Goal: Find specific page/section: Find specific page/section

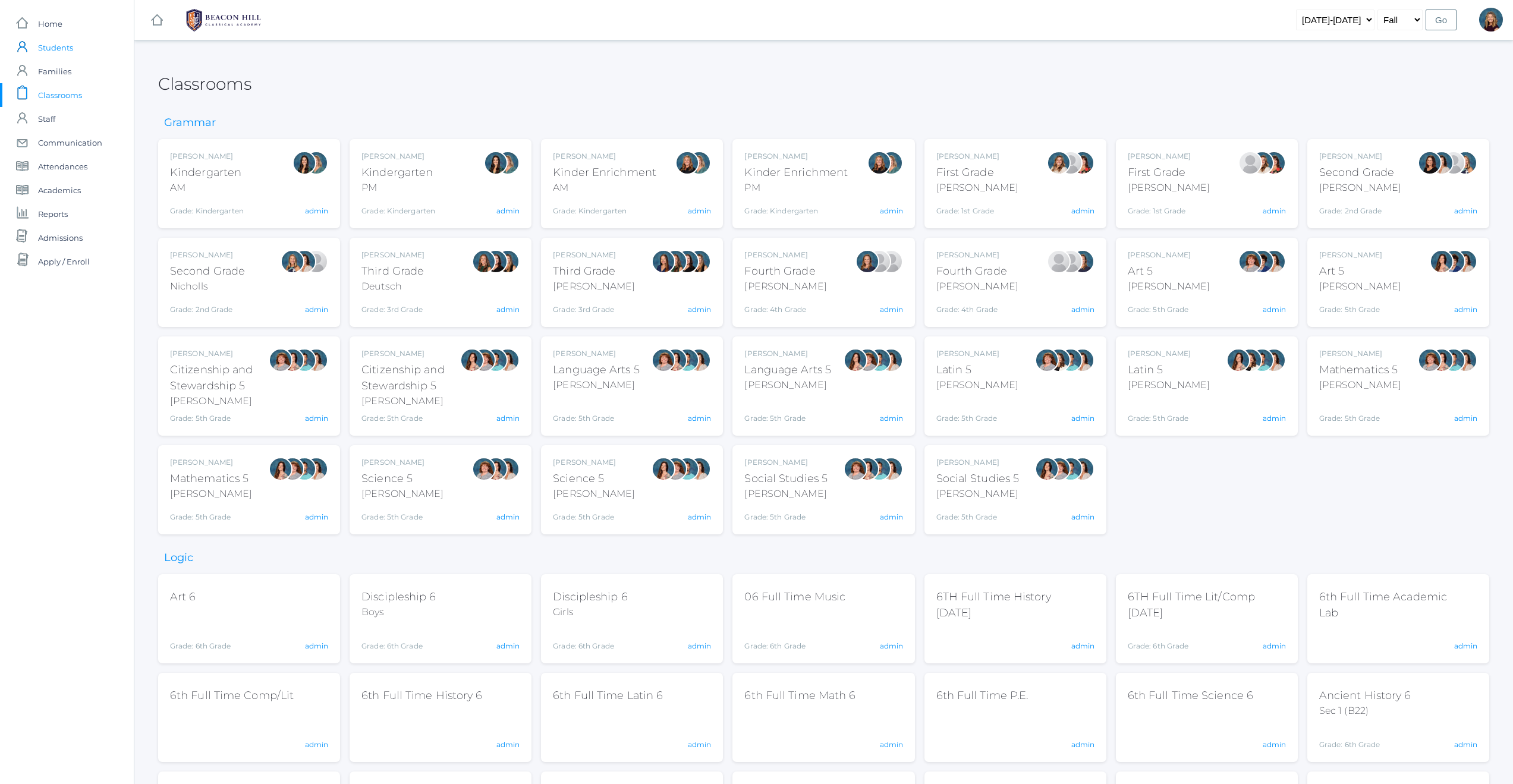
click at [56, 45] on span "Students" at bounding box center [56, 48] width 35 height 24
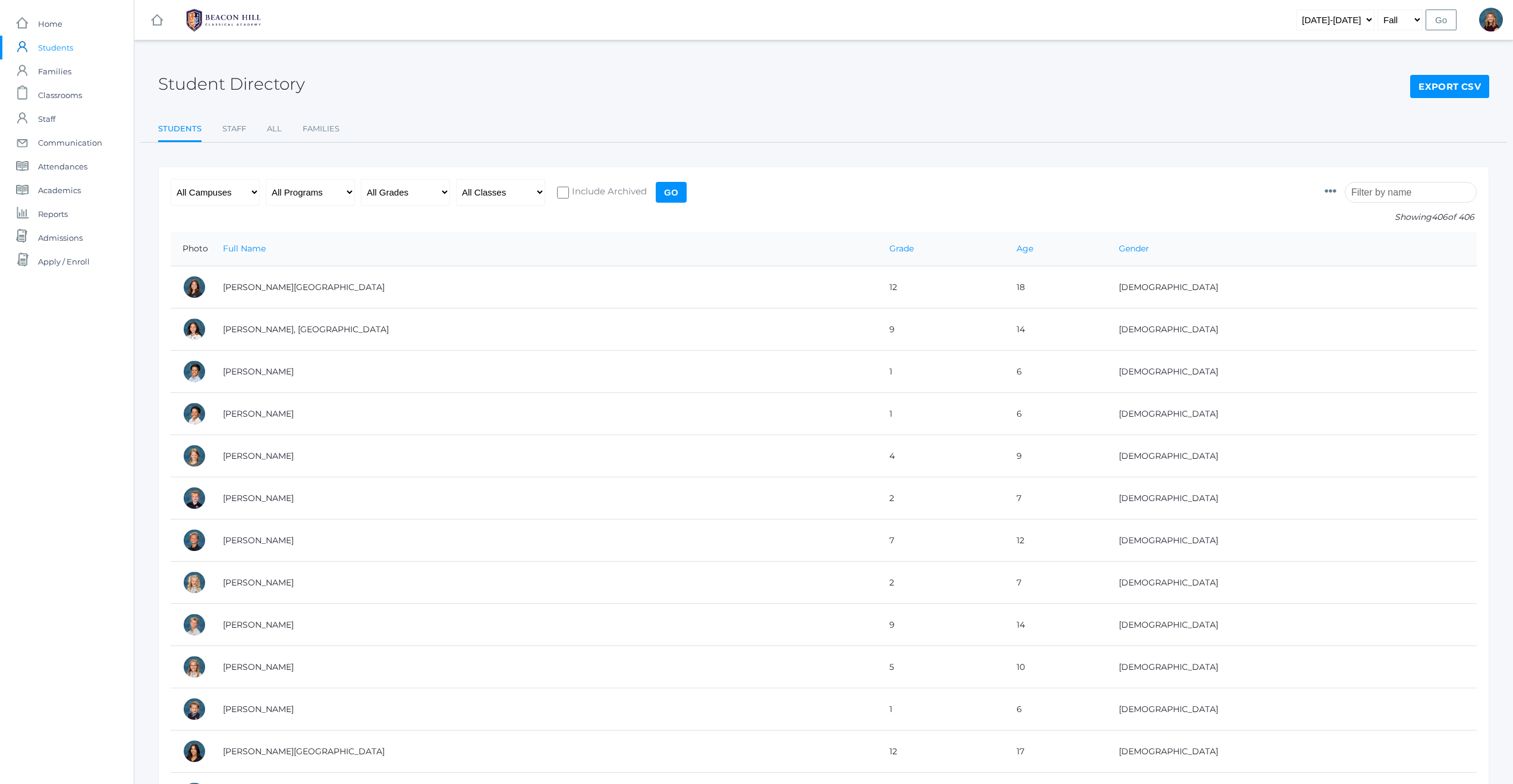
click at [1388, 188] on input "search" at bounding box center [1410, 192] width 132 height 21
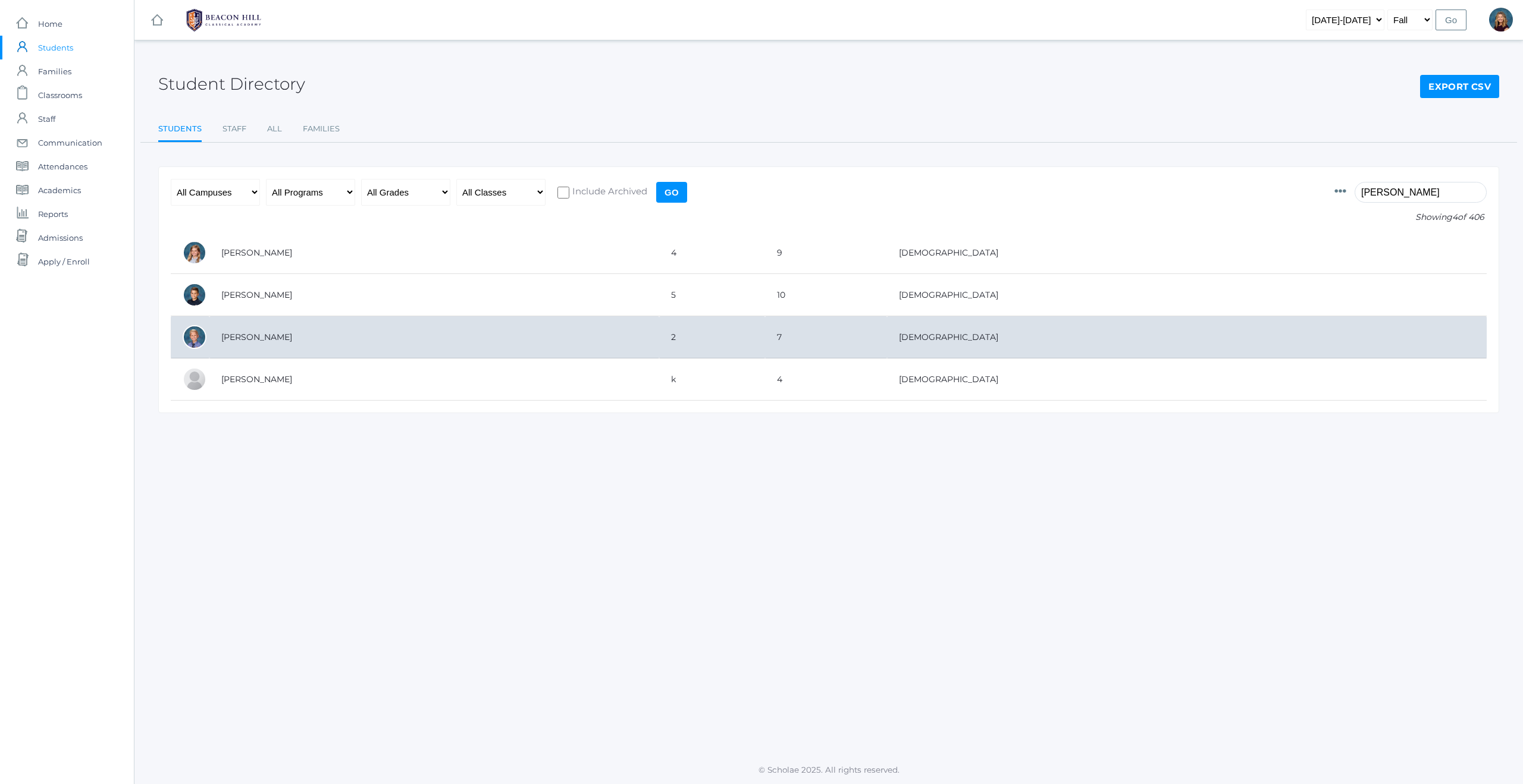
type input "zacharia"
click at [272, 338] on td "[PERSON_NAME]" at bounding box center [435, 338] width 450 height 42
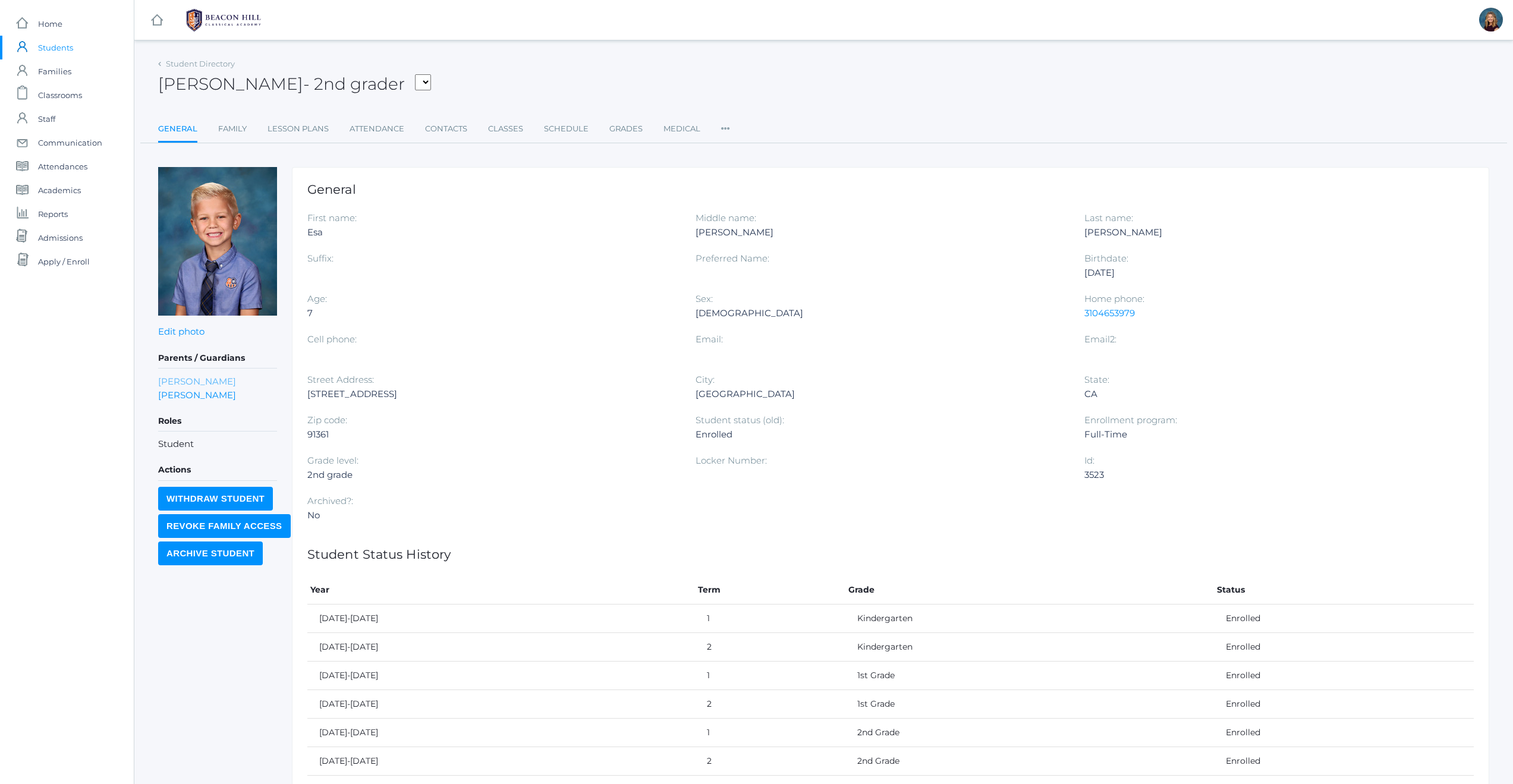
click at [170, 381] on link "[PERSON_NAME]" at bounding box center [197, 381] width 78 height 13
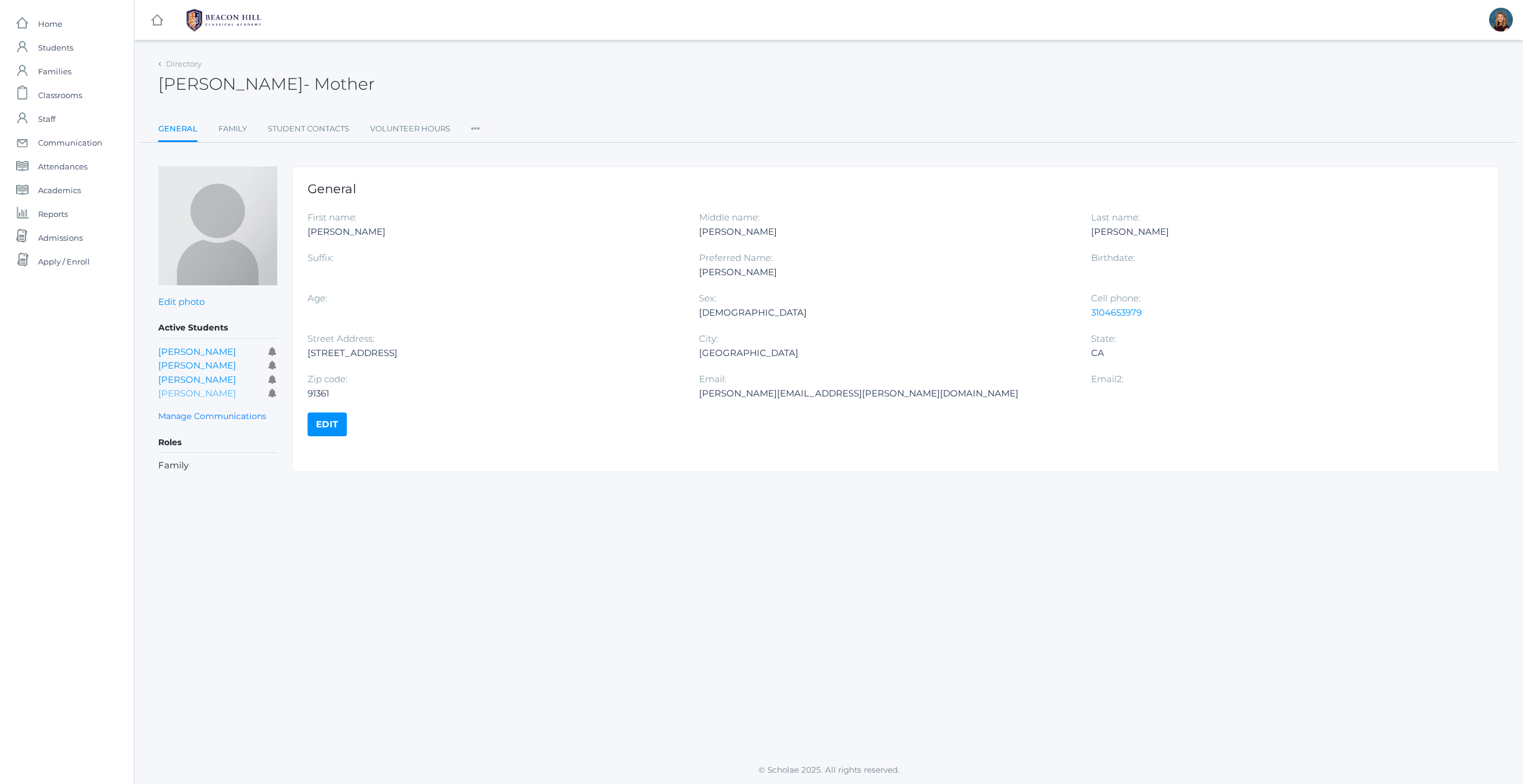
click at [171, 394] on link "[PERSON_NAME]" at bounding box center [197, 393] width 78 height 11
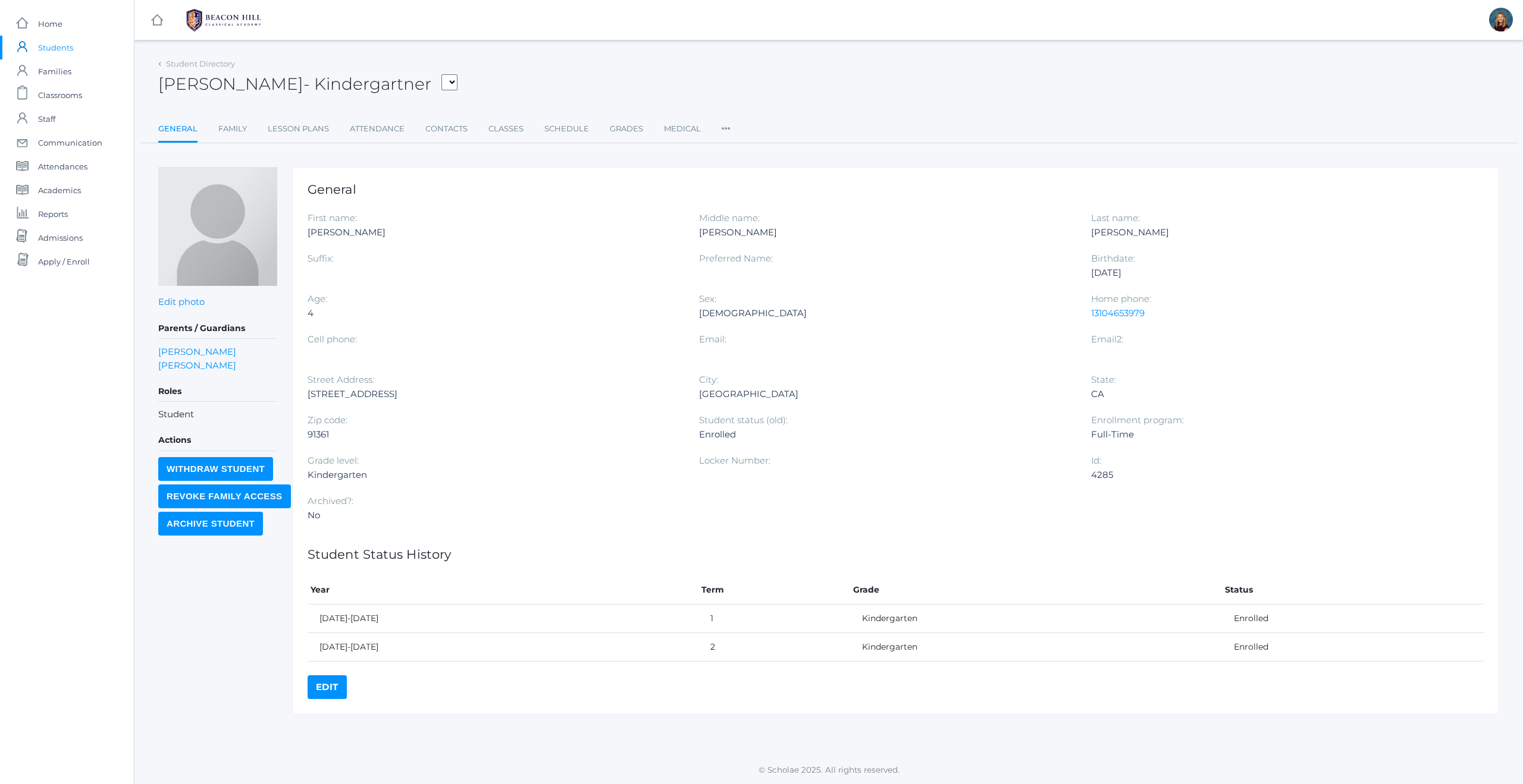
click at [49, 49] on span "Students" at bounding box center [56, 48] width 35 height 24
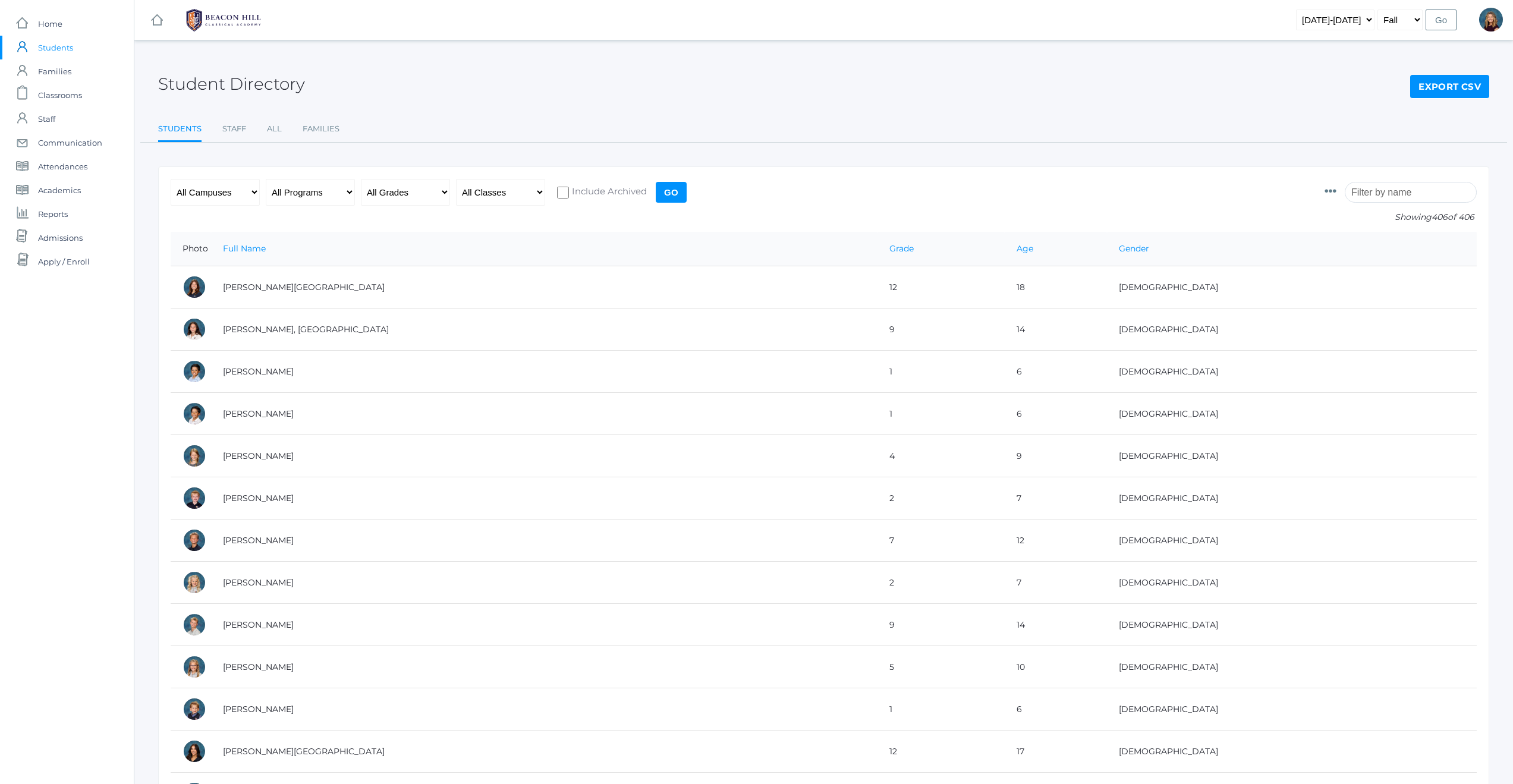
click at [1392, 194] on input "search" at bounding box center [1410, 192] width 132 height 21
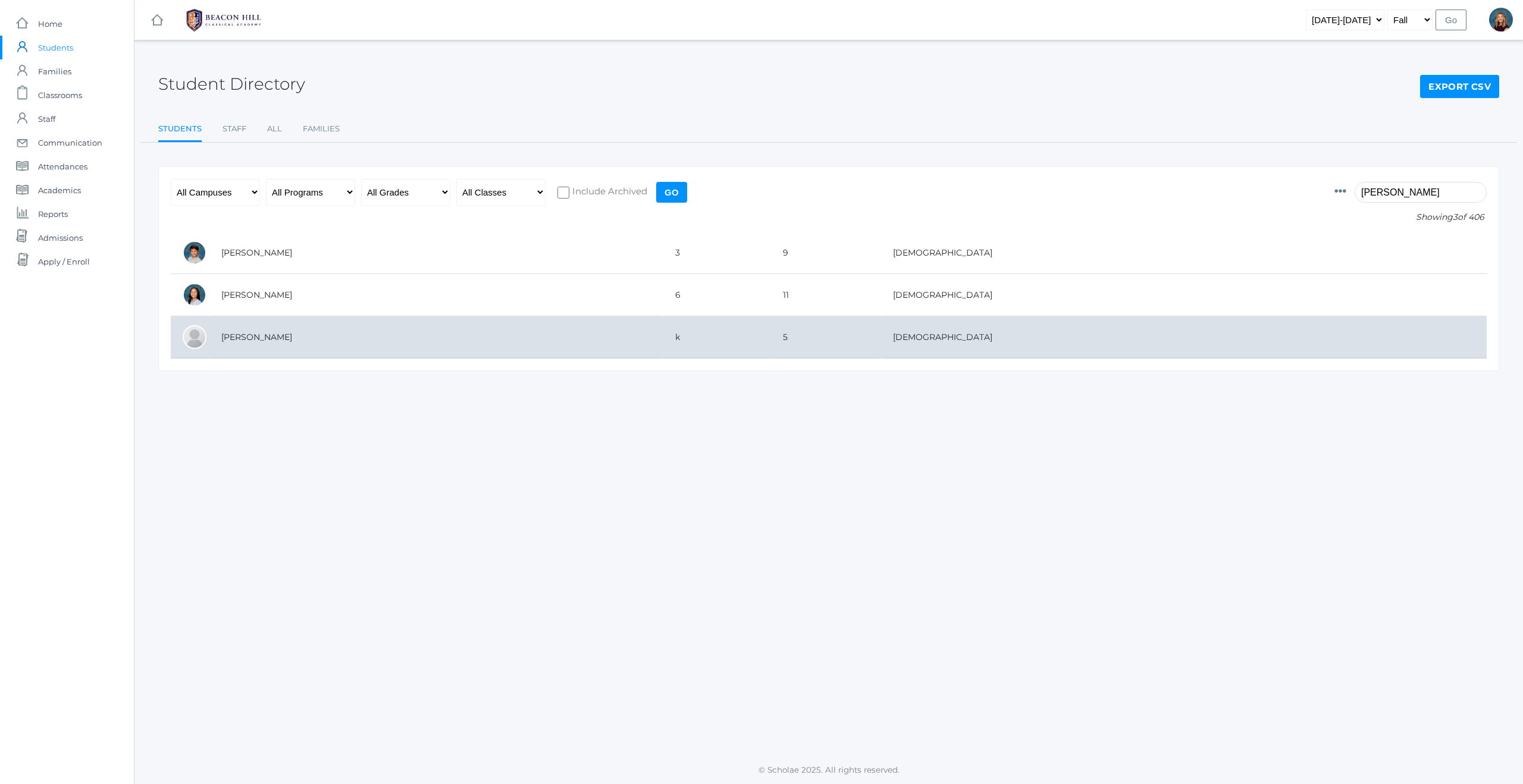
type input "[PERSON_NAME]"
click at [238, 332] on td "[PERSON_NAME]" at bounding box center [436, 338] width 454 height 42
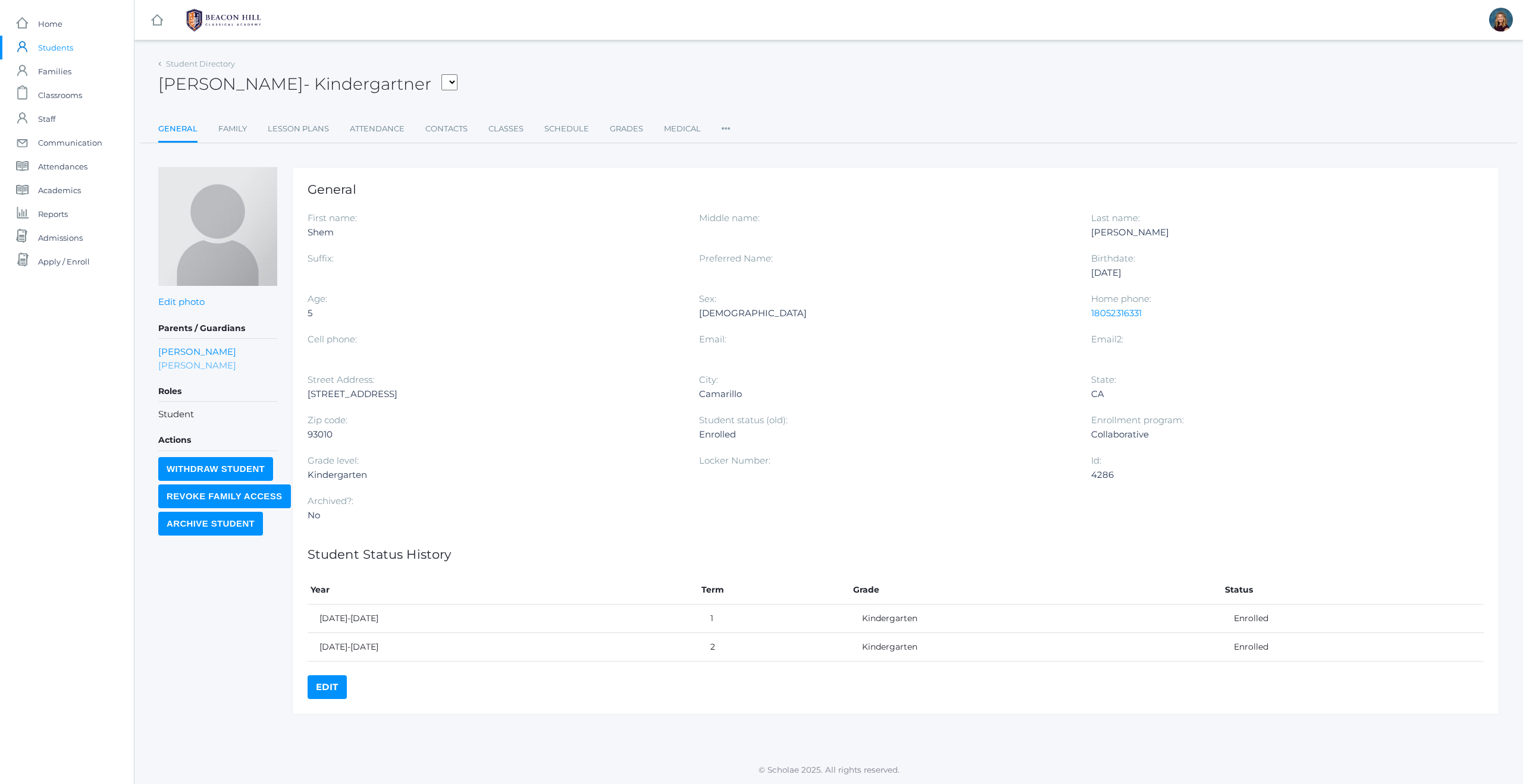
click at [184, 362] on link "Taylor Zeller" at bounding box center [197, 365] width 78 height 13
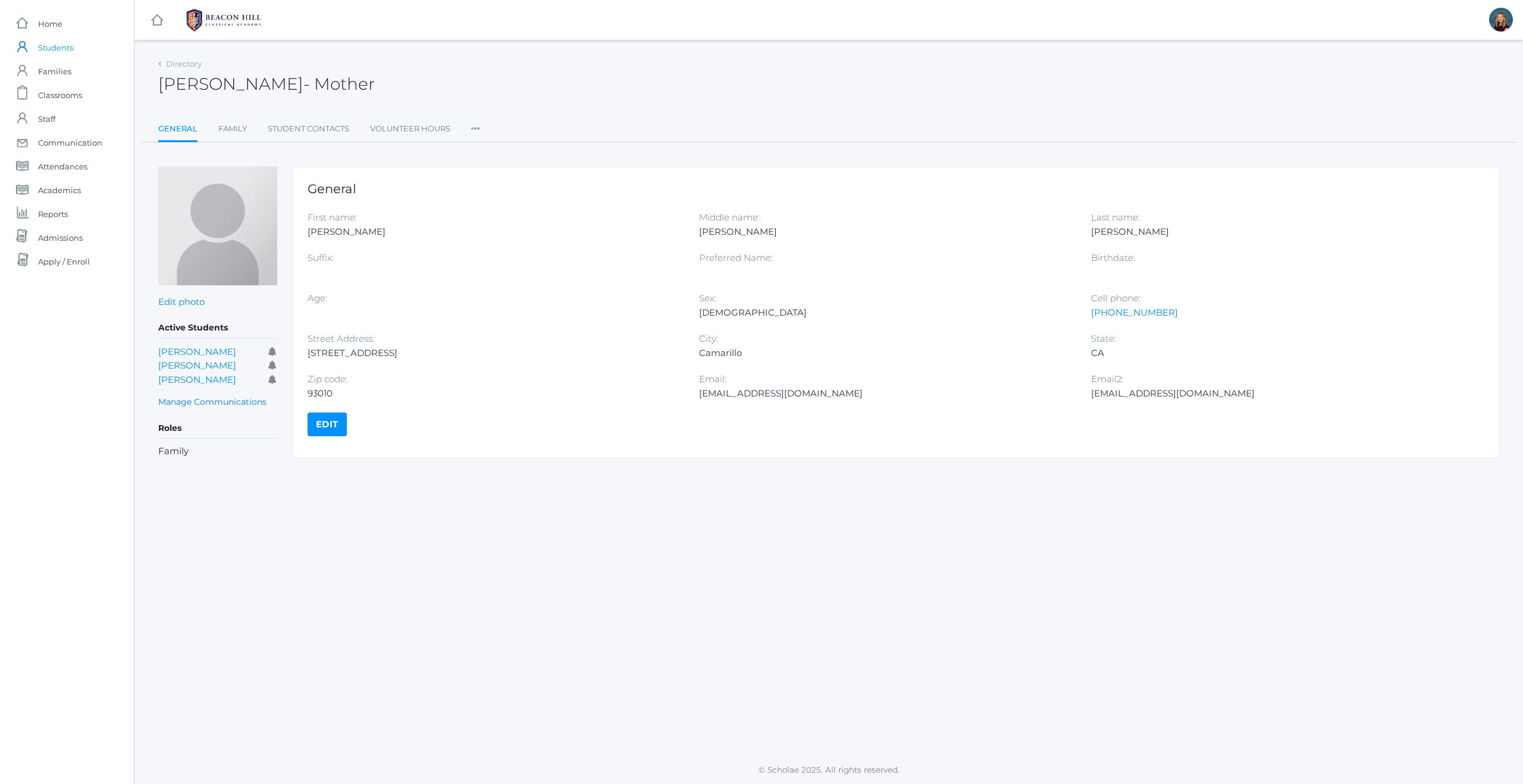
click at [61, 47] on span "Students" at bounding box center [56, 48] width 35 height 24
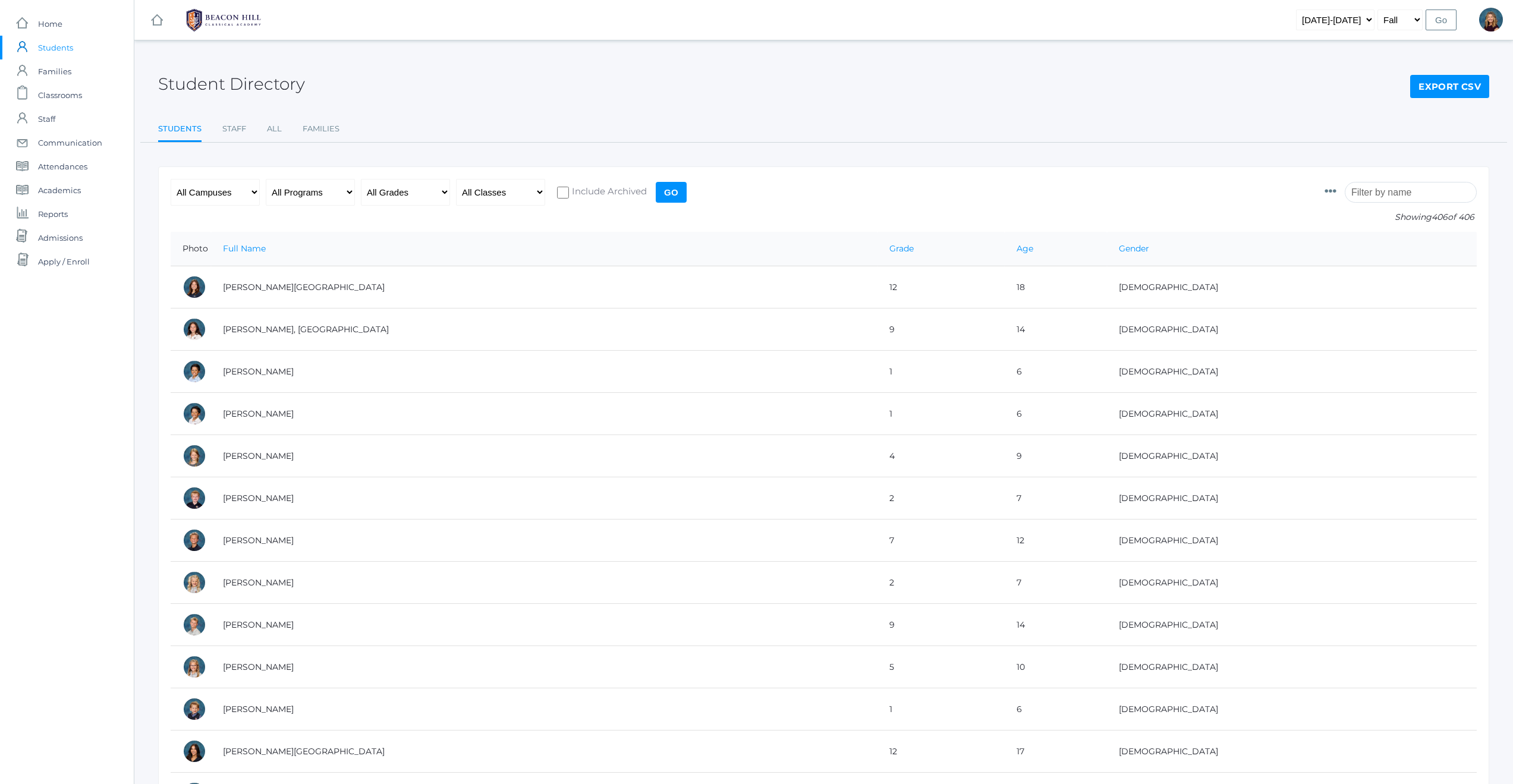
click at [1379, 192] on input "search" at bounding box center [1410, 192] width 132 height 21
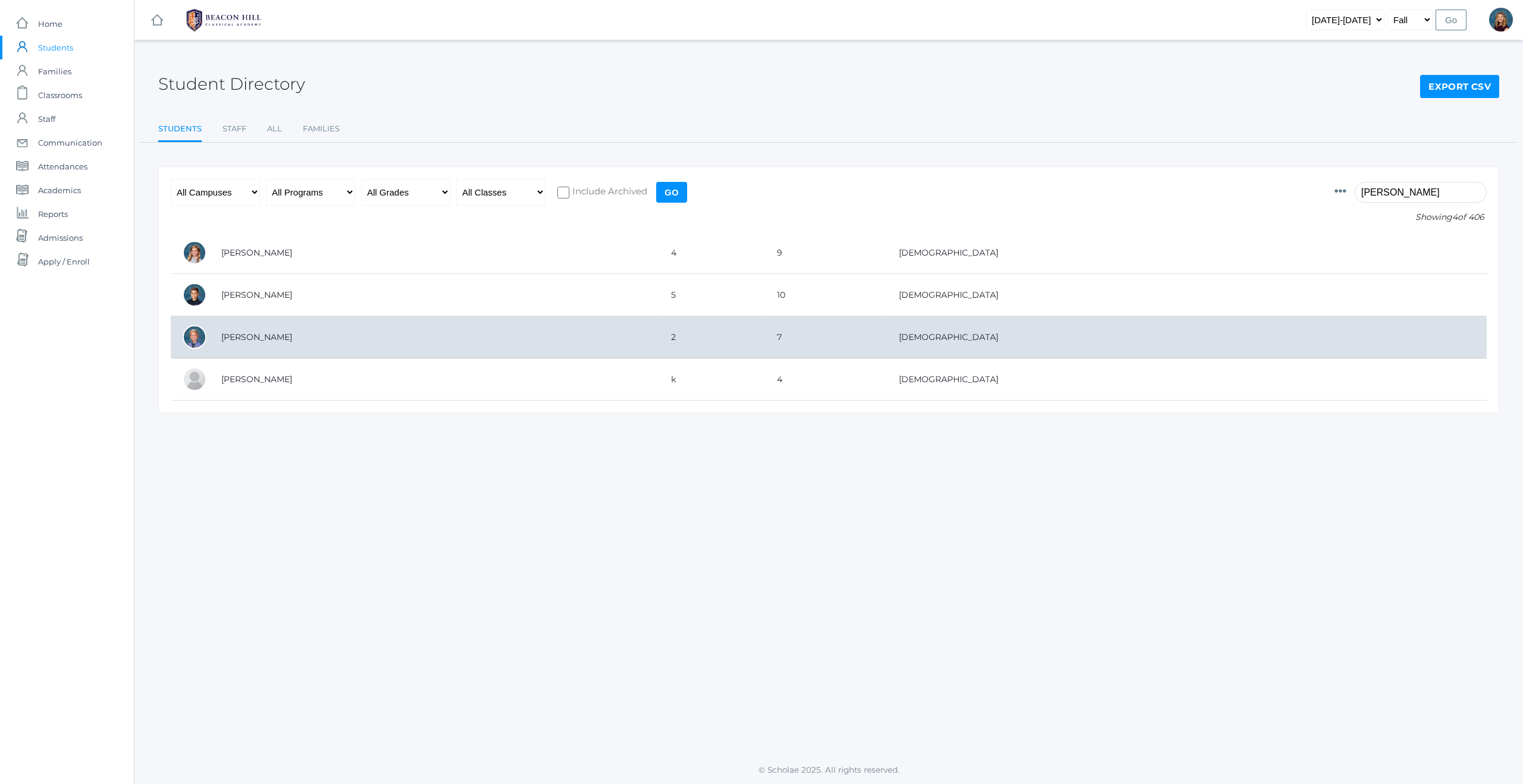
type input "zacharia"
click at [256, 338] on td "[PERSON_NAME]" at bounding box center [435, 338] width 450 height 42
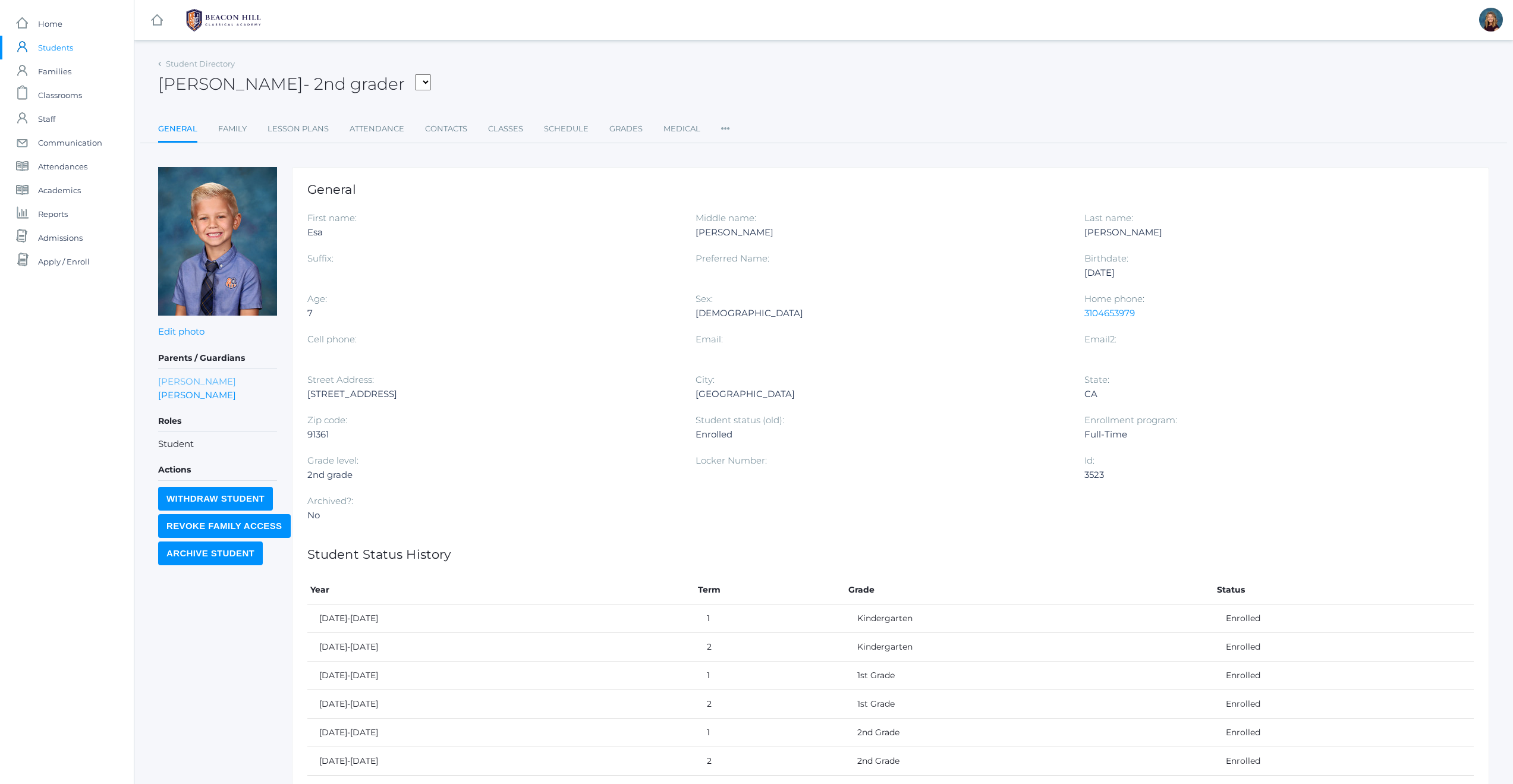
click at [172, 384] on link "Kate Zacharia" at bounding box center [197, 381] width 78 height 13
